Goal: Find specific page/section: Find specific page/section

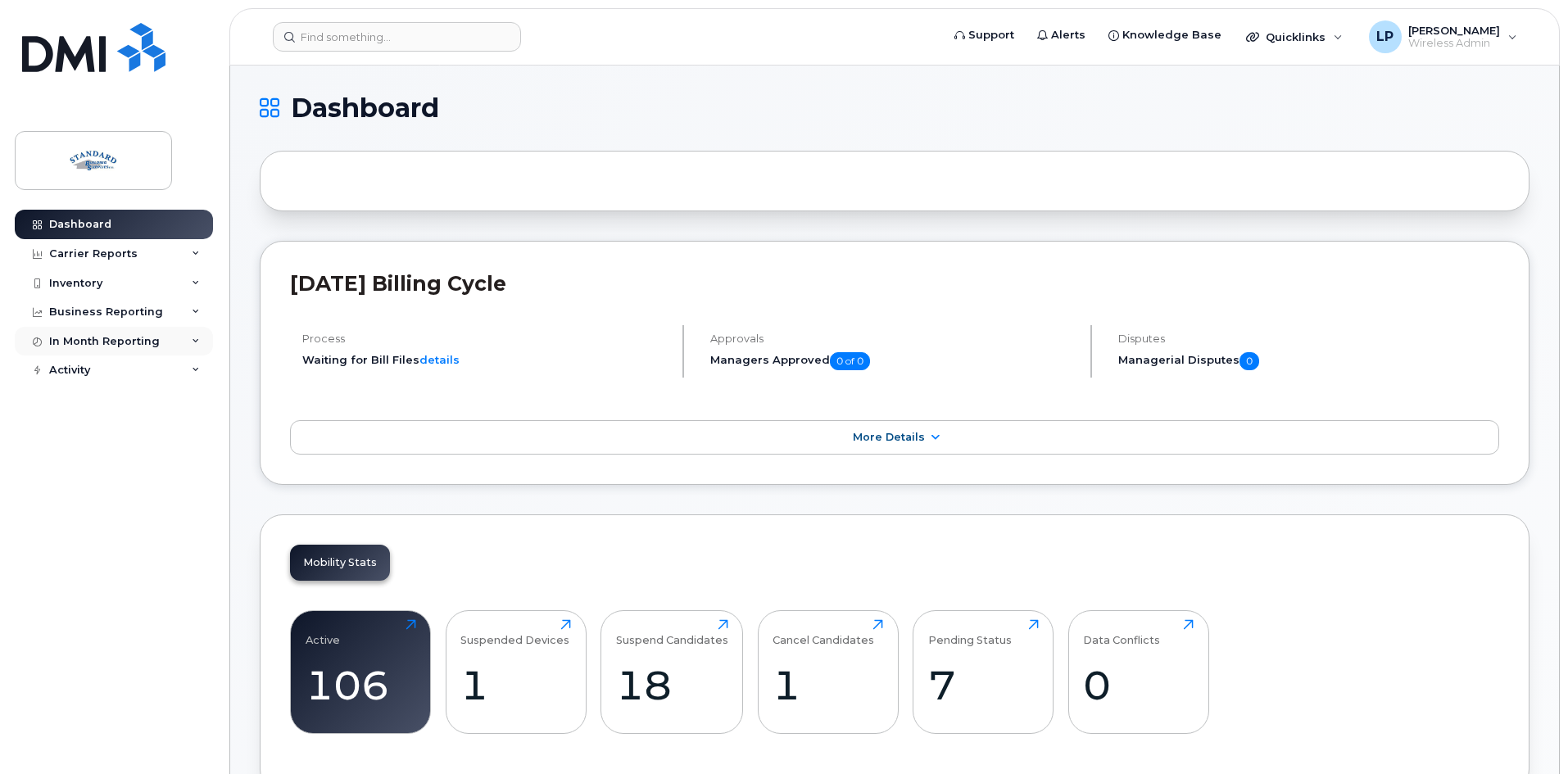
click at [126, 341] on div "In Month Reporting" at bounding box center [104, 341] width 111 height 13
click at [199, 282] on icon at bounding box center [196, 284] width 8 height 8
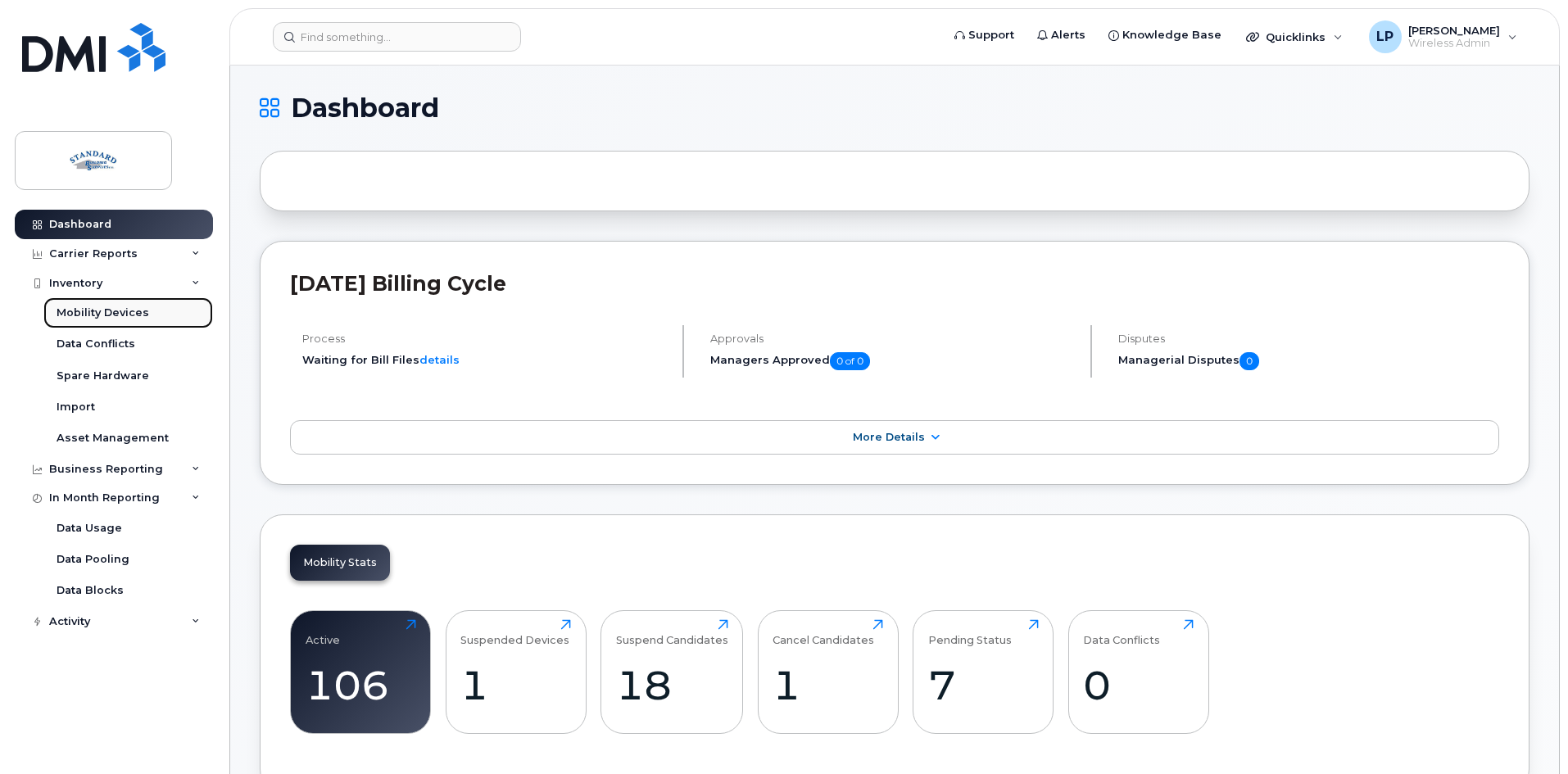
click at [122, 315] on div "Mobility Devices" at bounding box center [103, 312] width 93 height 15
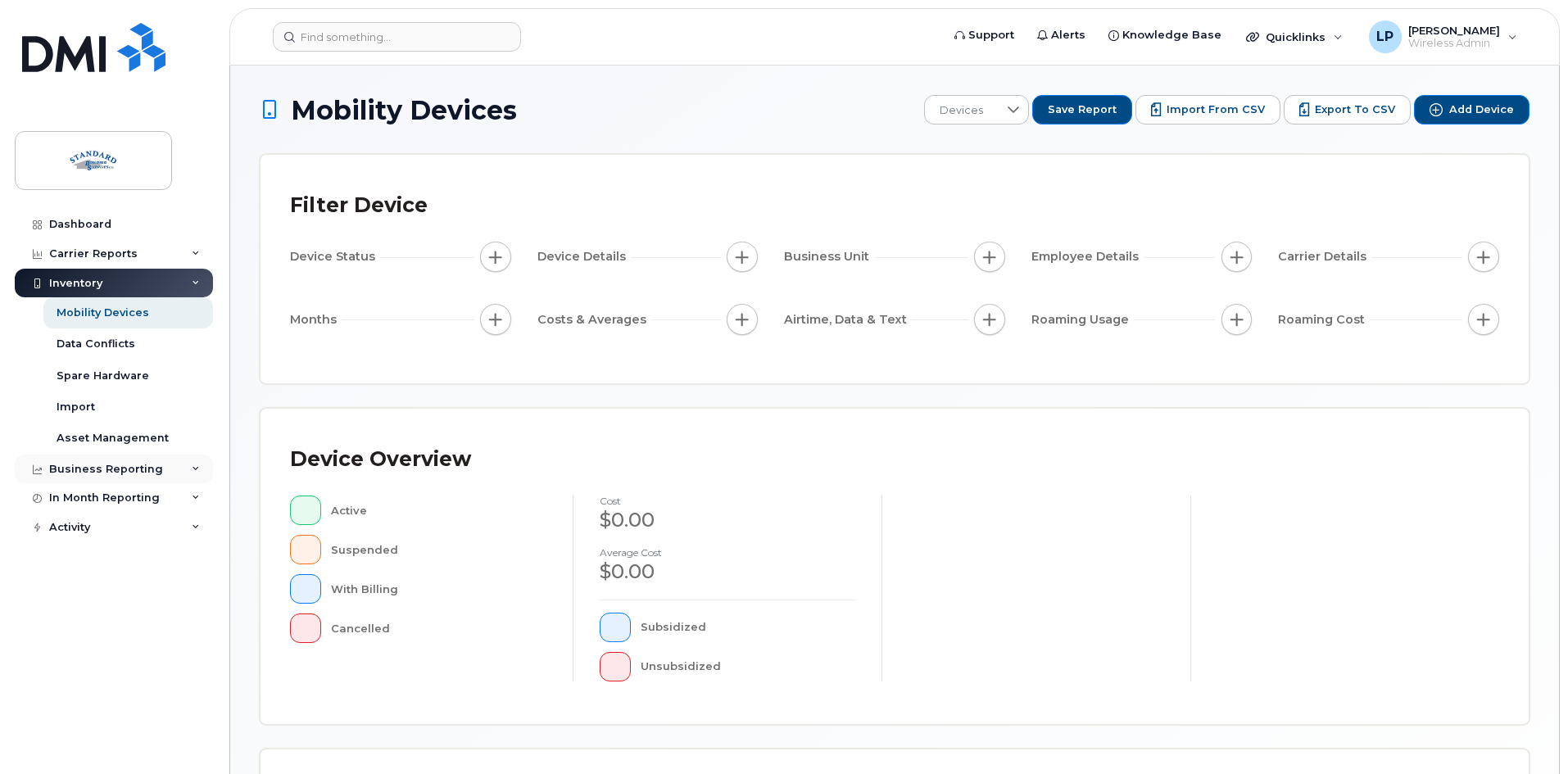
click at [186, 467] on div "Business Reporting" at bounding box center [113, 470] width 199 height 29
click at [188, 622] on div "In Month Reporting" at bounding box center [113, 623] width 199 height 29
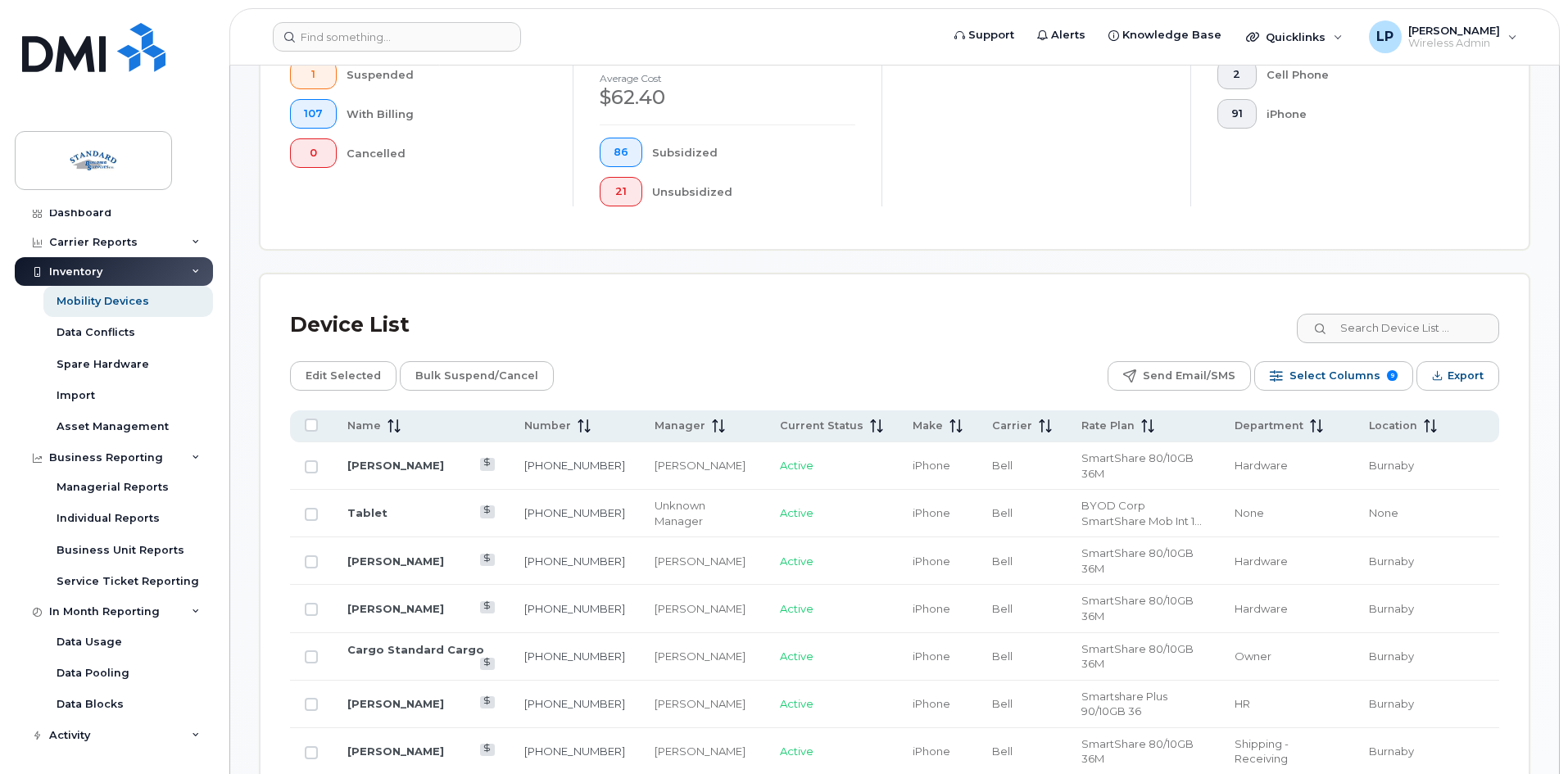
scroll to position [573, 0]
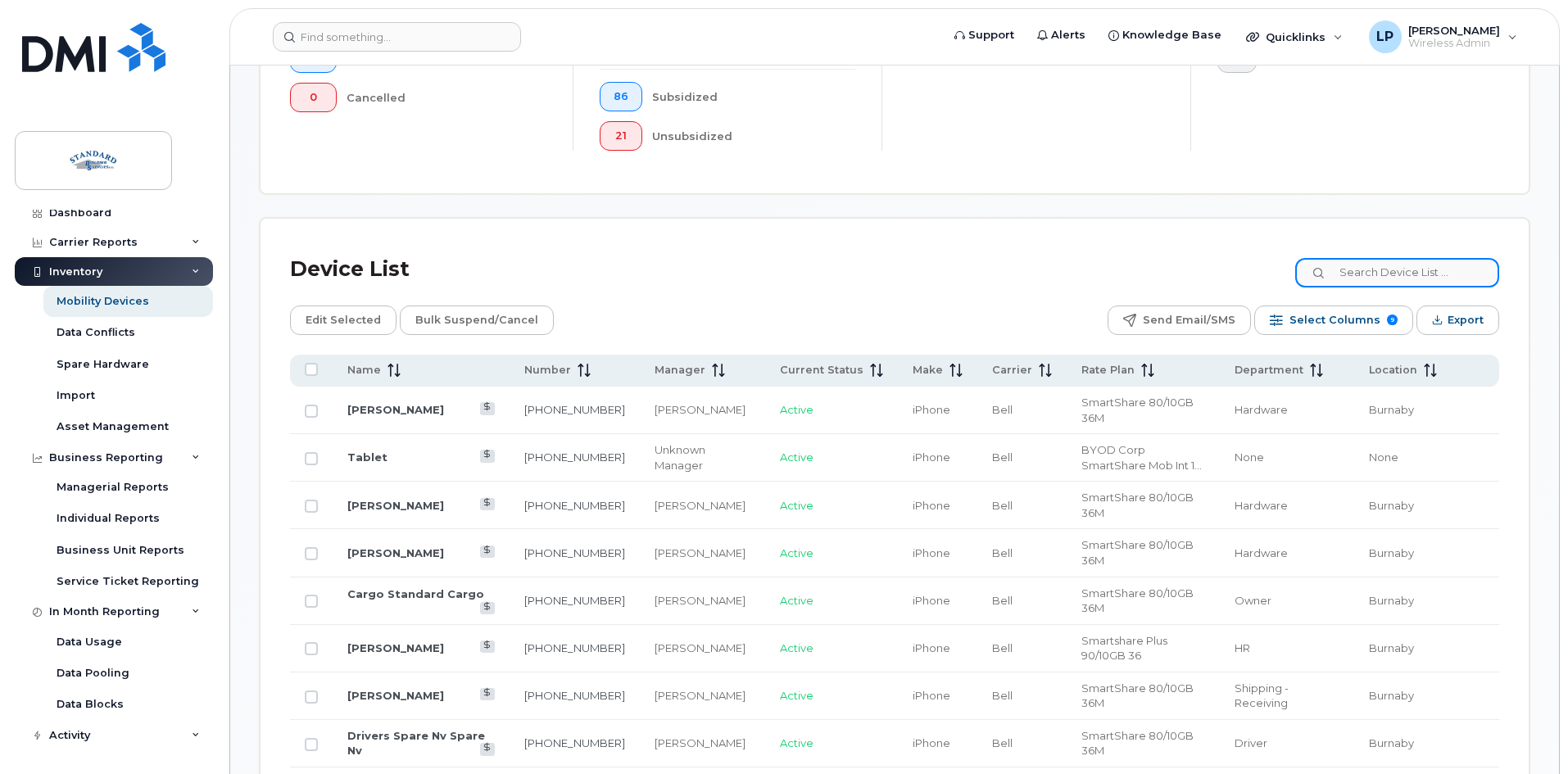
click at [1361, 258] on input at bounding box center [1397, 273] width 204 height 29
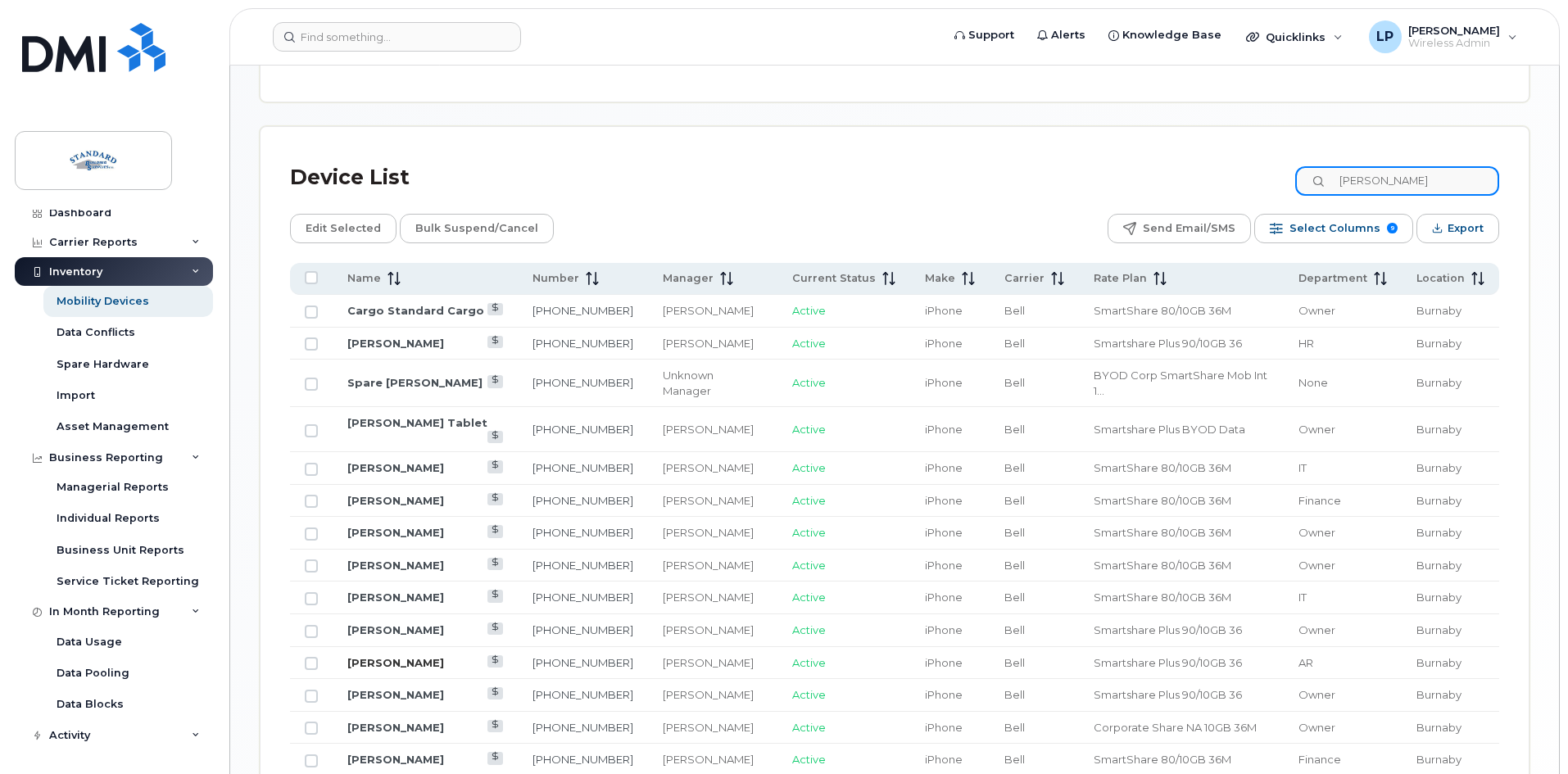
scroll to position [513, 0]
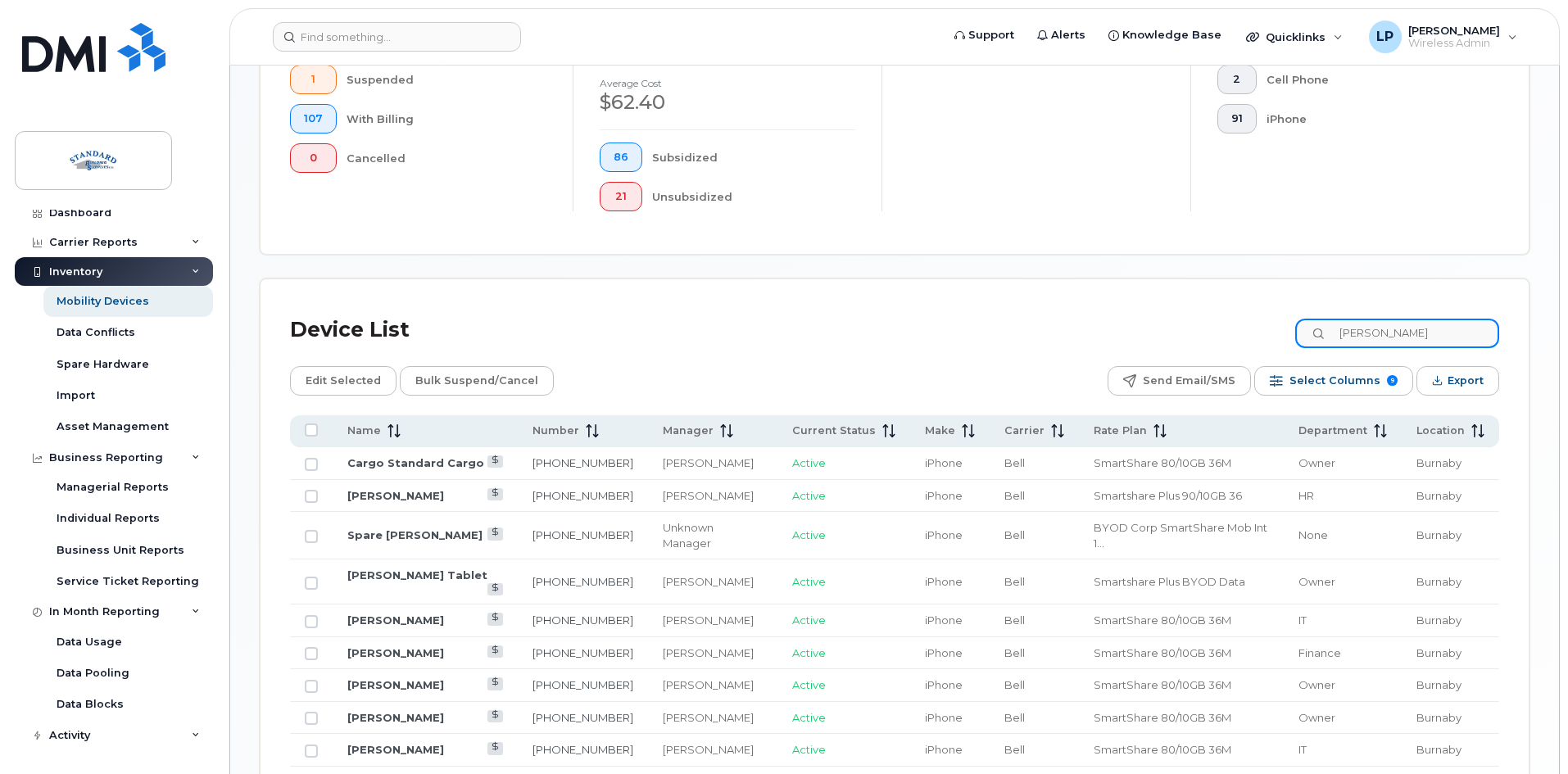
type input "[PERSON_NAME]"
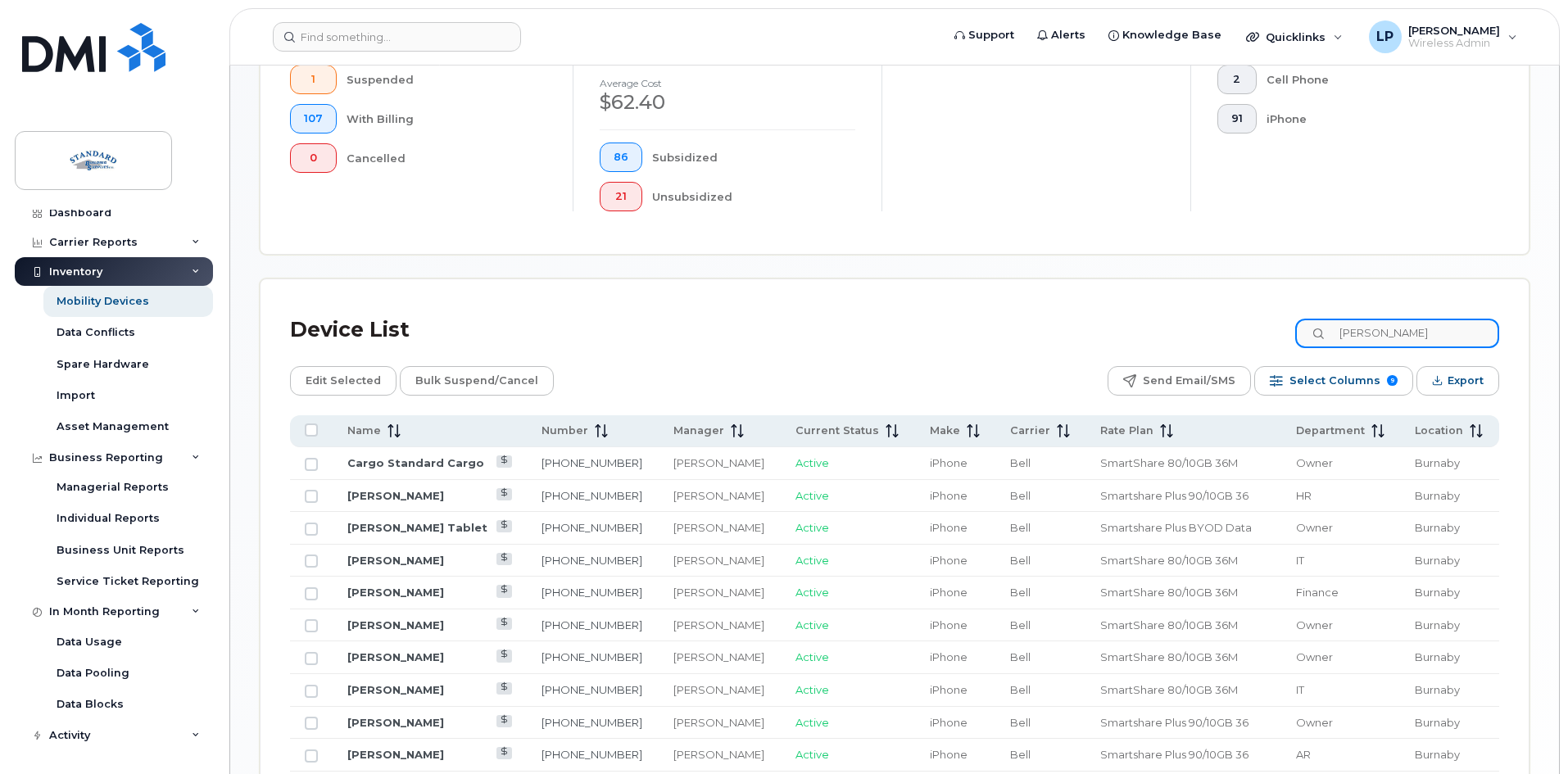
drag, startPoint x: 1440, startPoint y: 324, endPoint x: 1245, endPoint y: 344, distance: 196.0
click at [1246, 344] on div "Device List [PERSON_NAME] Edit Selected Bulk Suspend/Cancel Send Email/SMS Sele…" at bounding box center [894, 656] width 1209 height 693
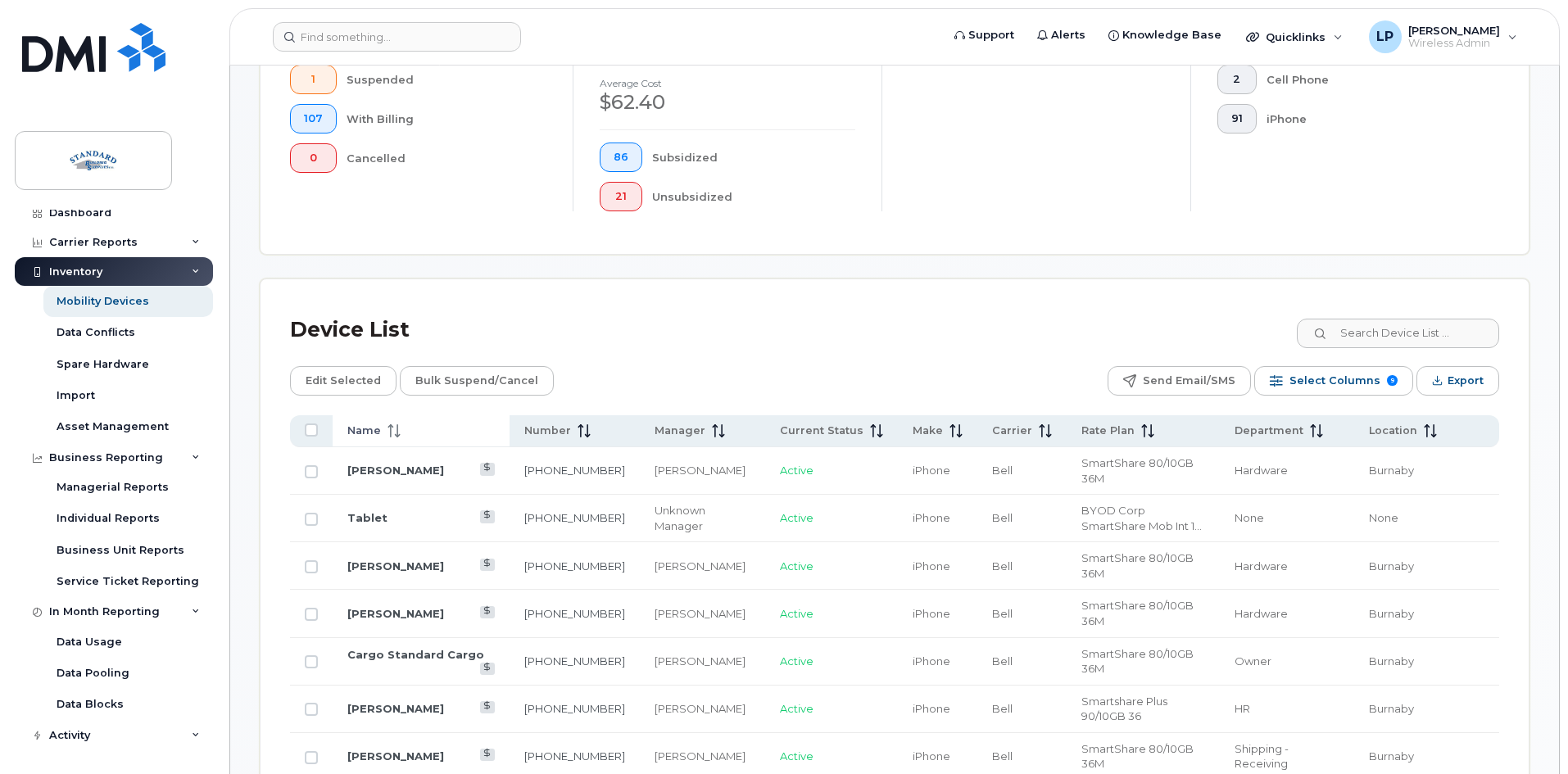
click at [353, 424] on span "Name" at bounding box center [364, 431] width 33 height 15
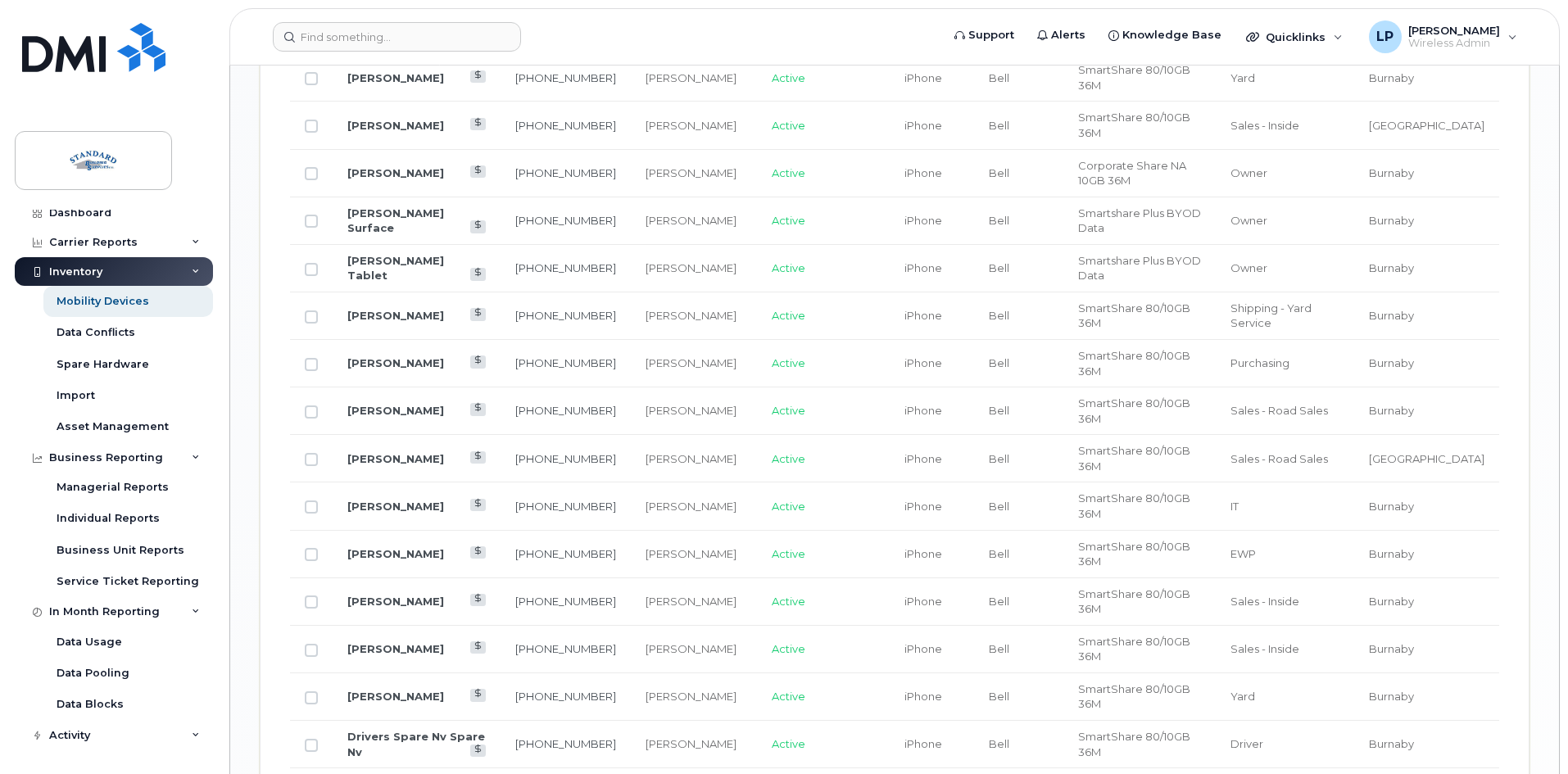
scroll to position [1988, 0]
